Goal: Navigation & Orientation: Find specific page/section

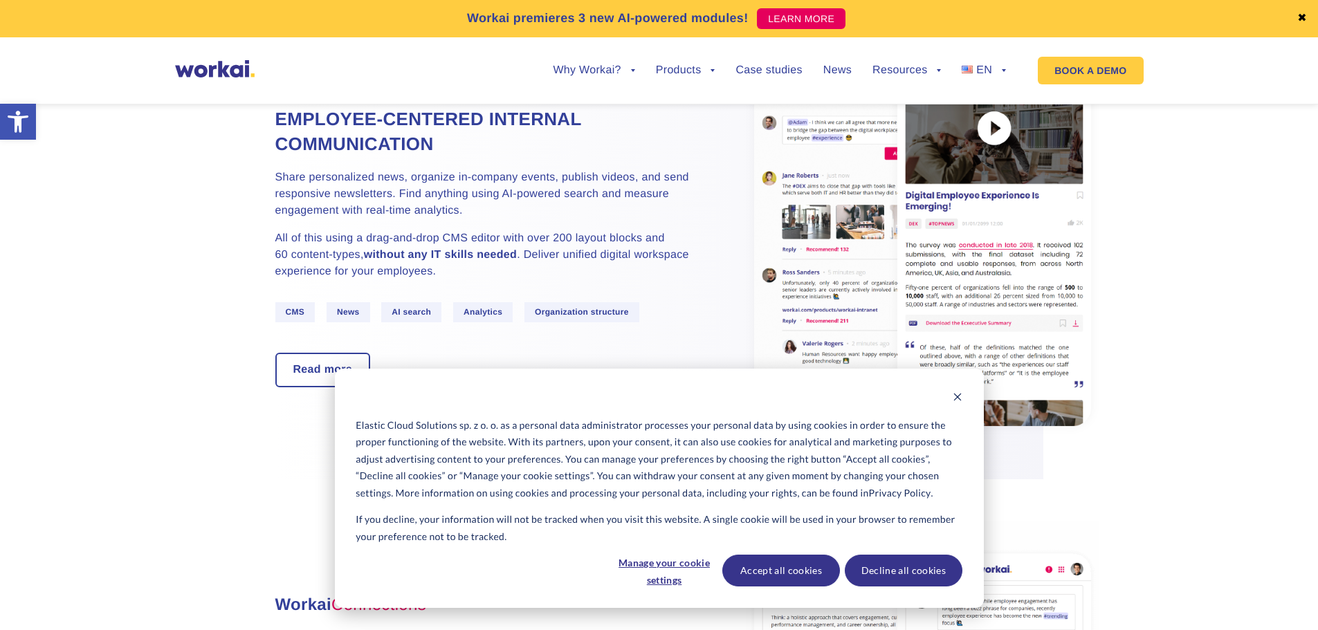
scroll to position [1107, 0]
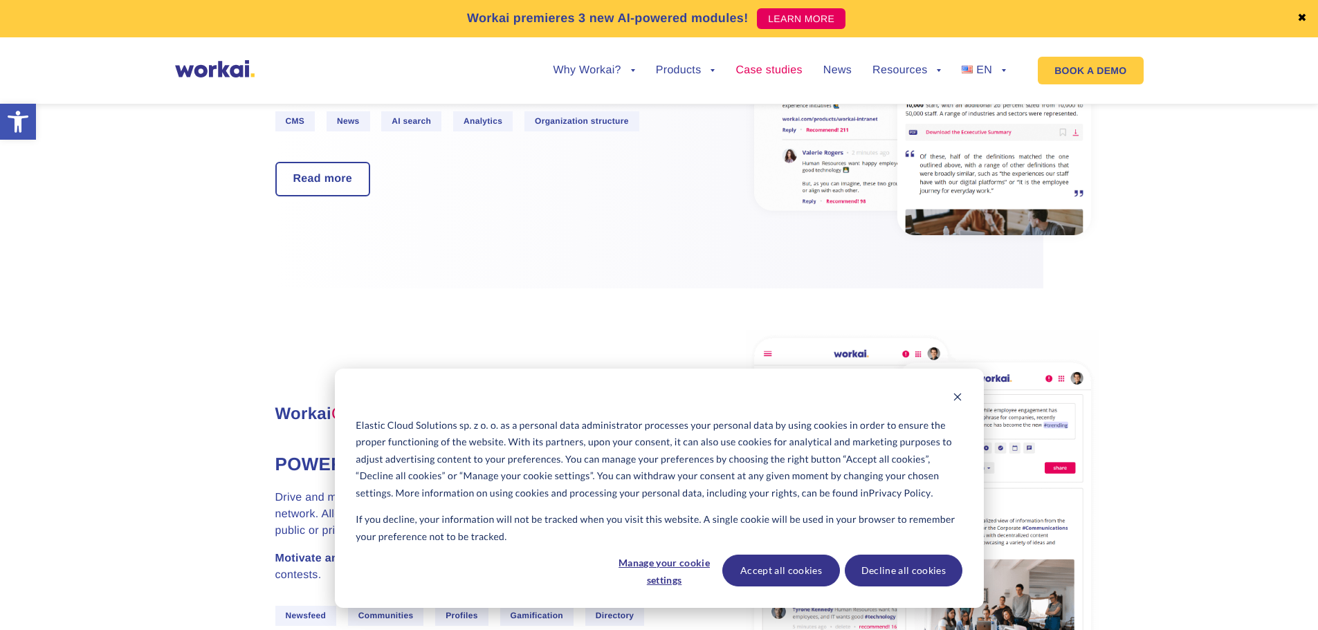
click at [784, 70] on link "Case studies" at bounding box center [768, 70] width 66 height 11
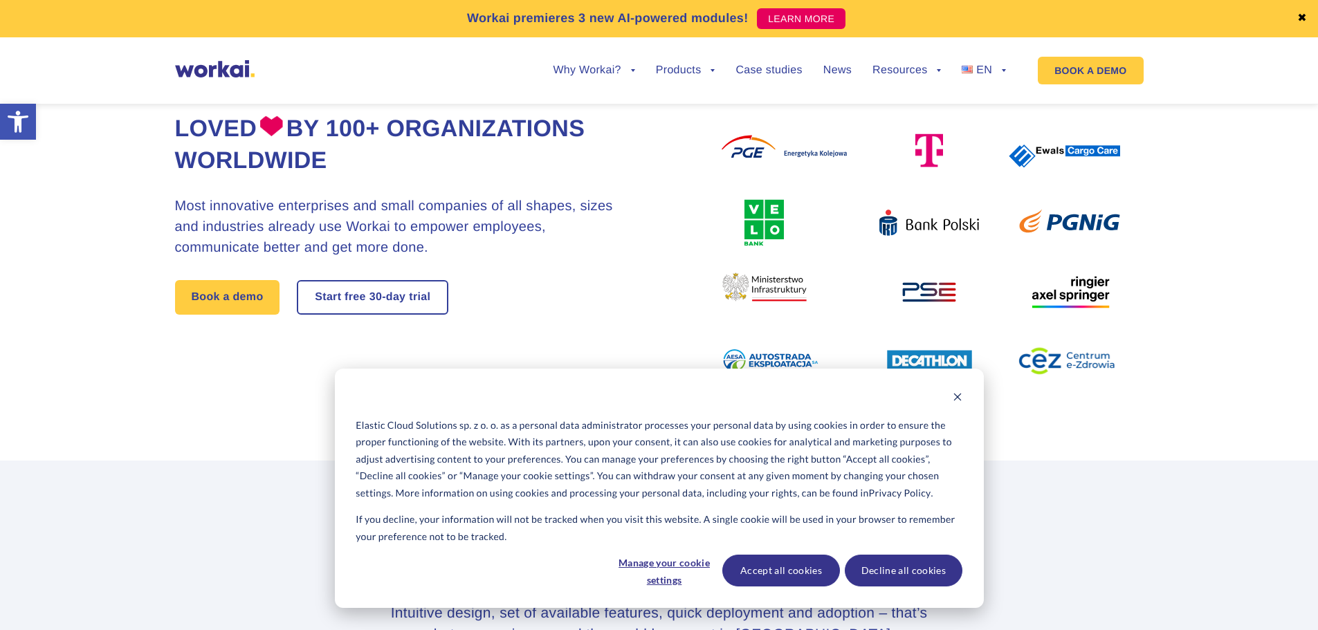
scroll to position [484, 0]
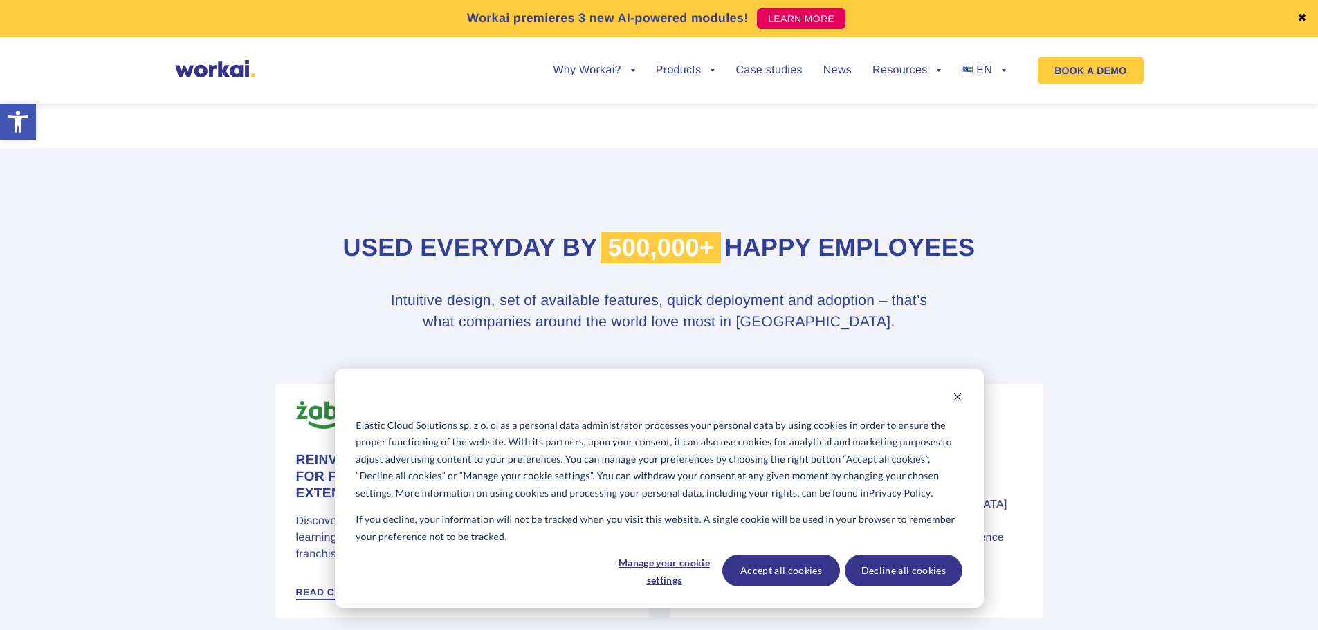
click at [181, 62] on img at bounding box center [215, 68] width 80 height 17
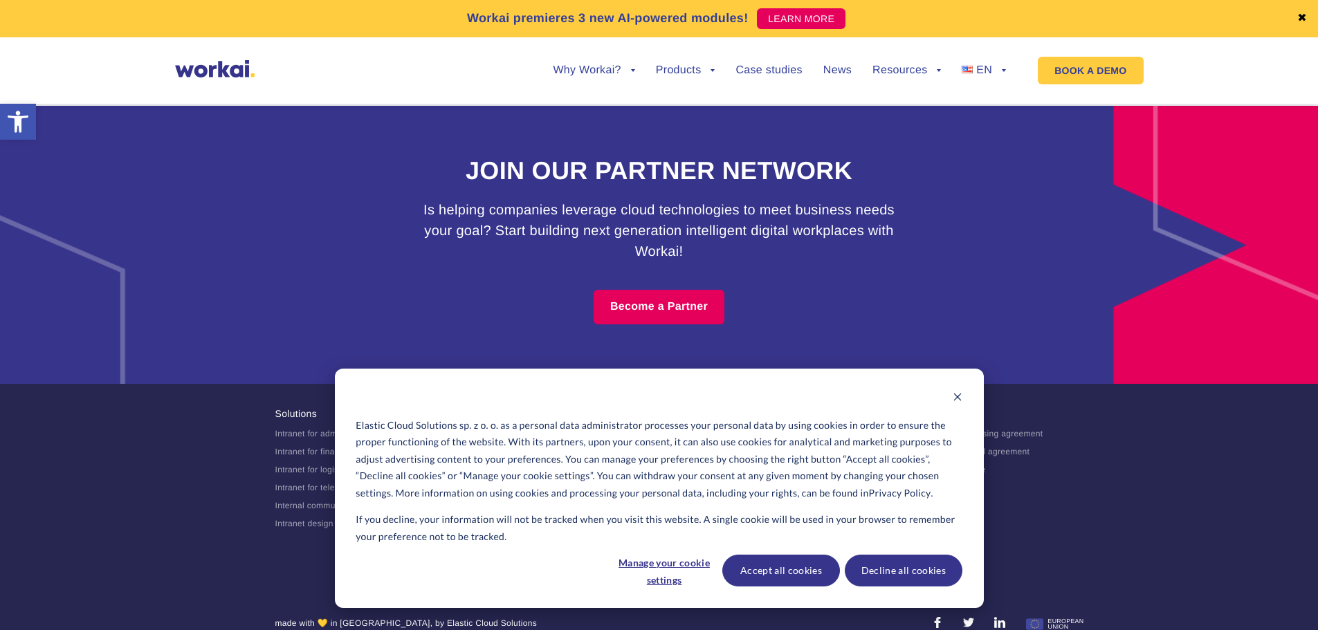
scroll to position [8478, 0]
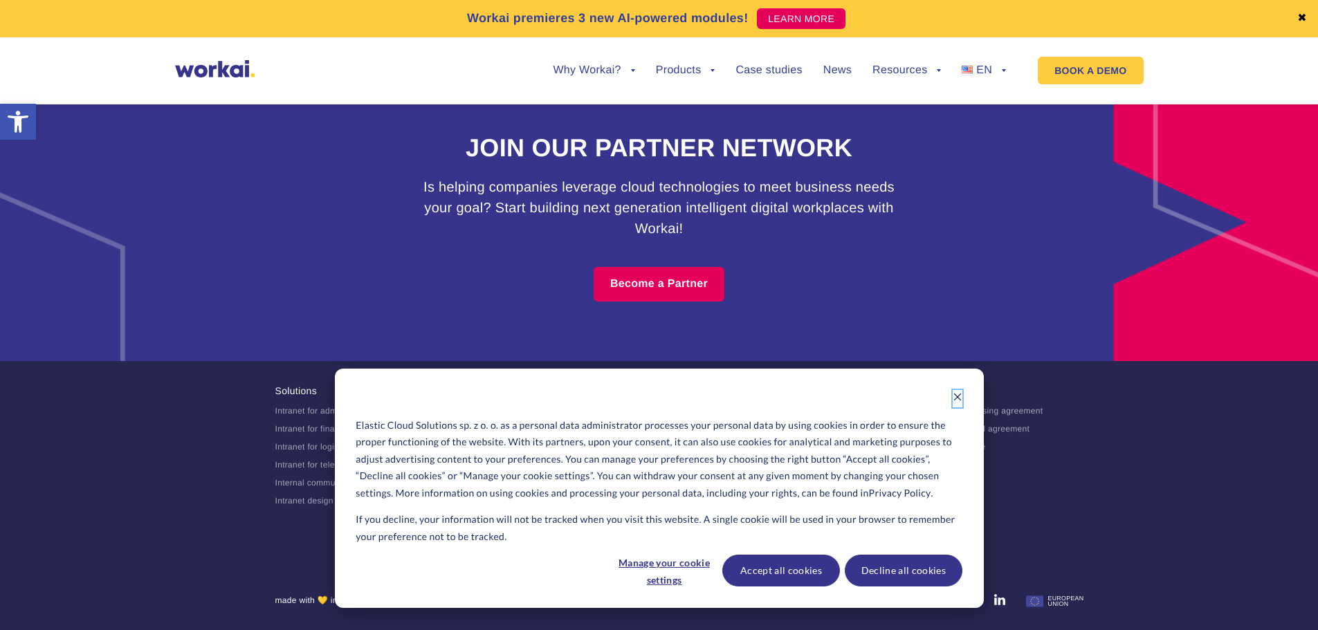
click at [961, 400] on icon "Dismiss cookie banner" at bounding box center [957, 397] width 10 height 10
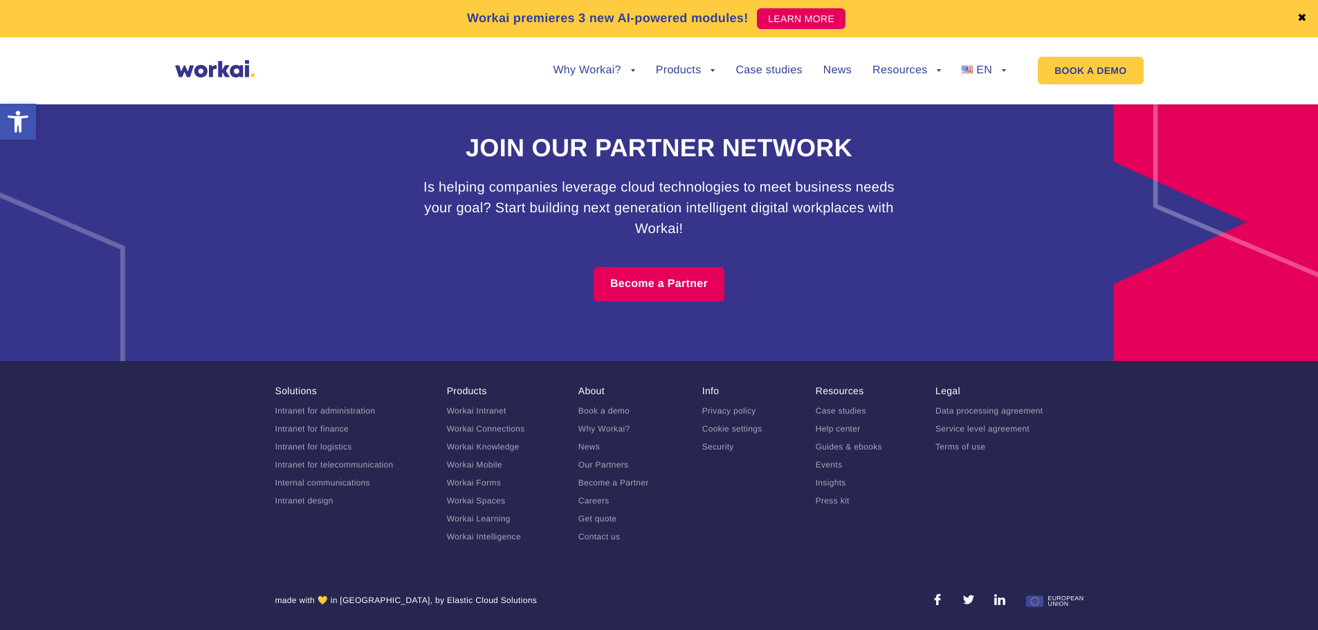
click at [598, 503] on link "Careers" at bounding box center [593, 501] width 31 height 10
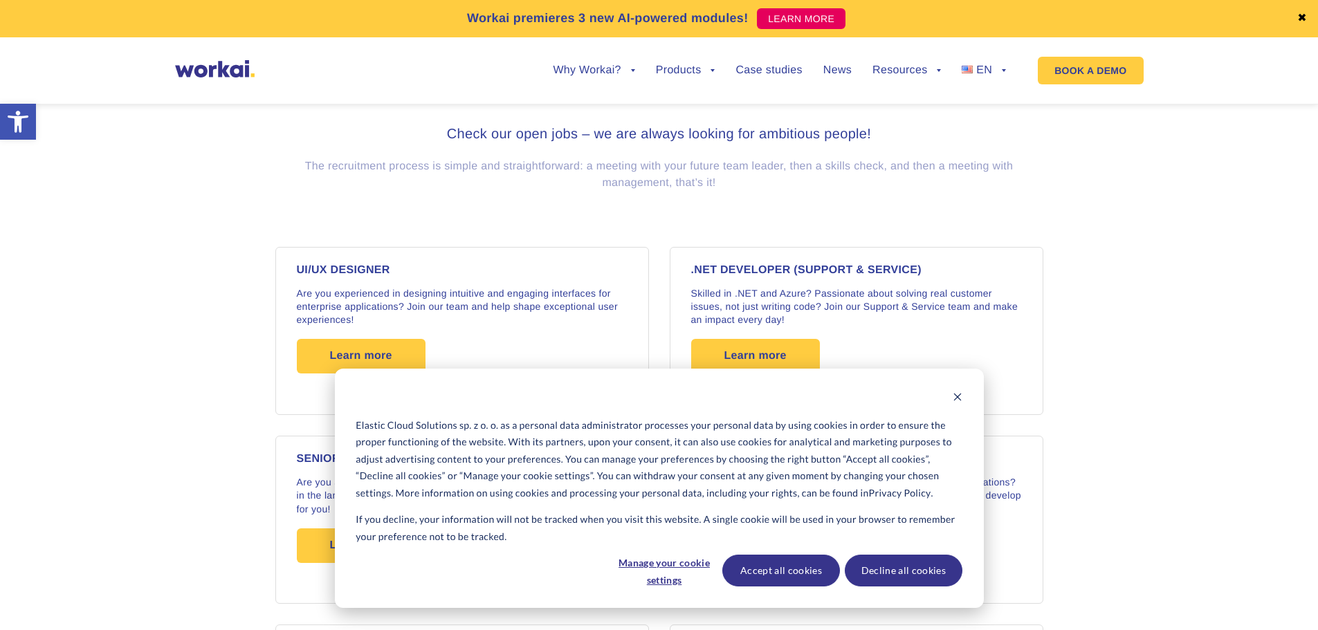
scroll to position [1176, 0]
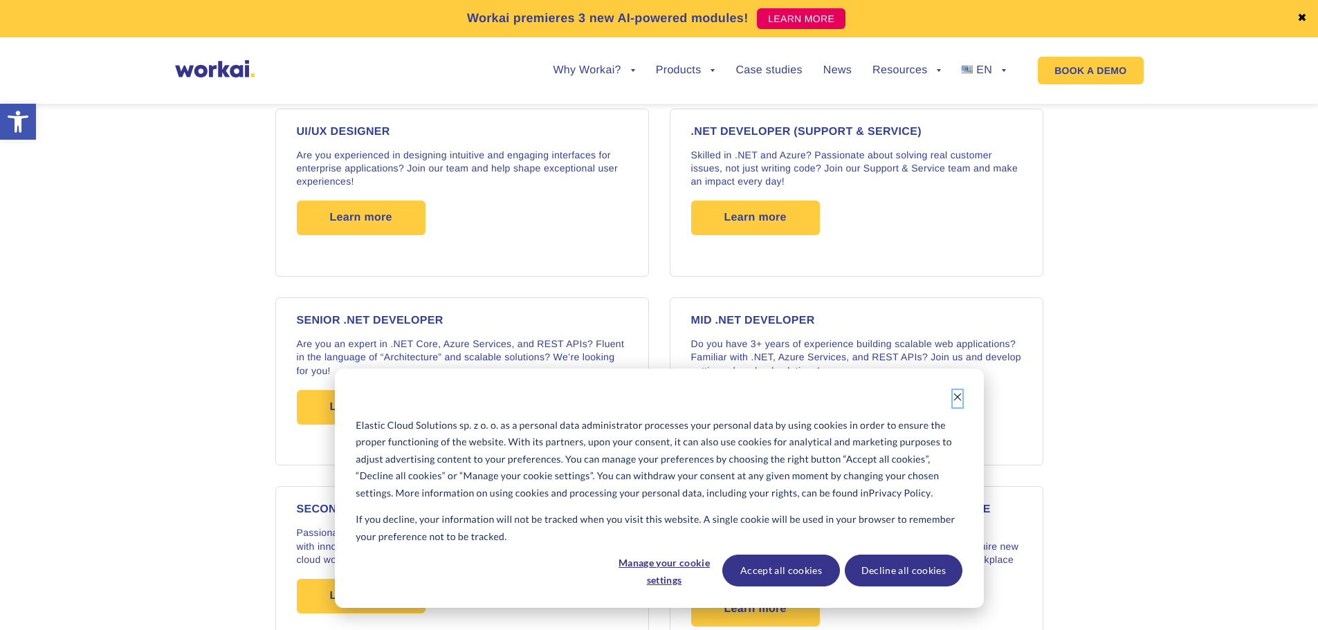
click at [957, 398] on icon "Dismiss cookie banner" at bounding box center [957, 398] width 8 height 8
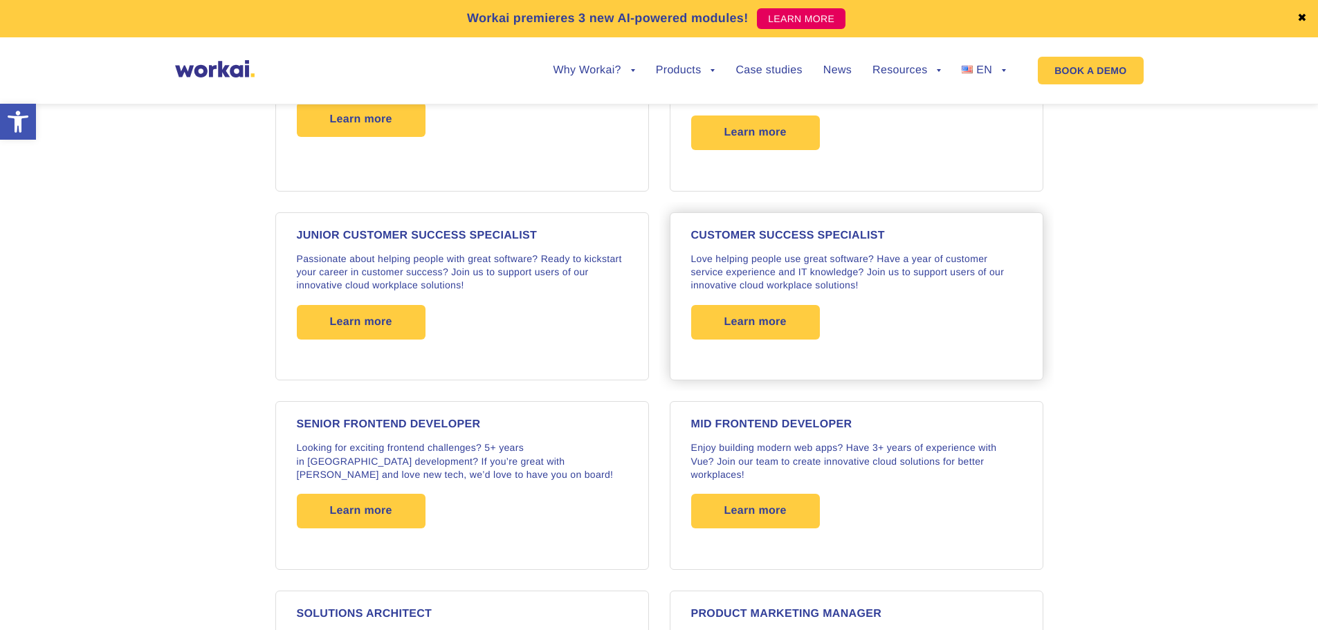
scroll to position [1452, 0]
